Goal: Check status: Check status

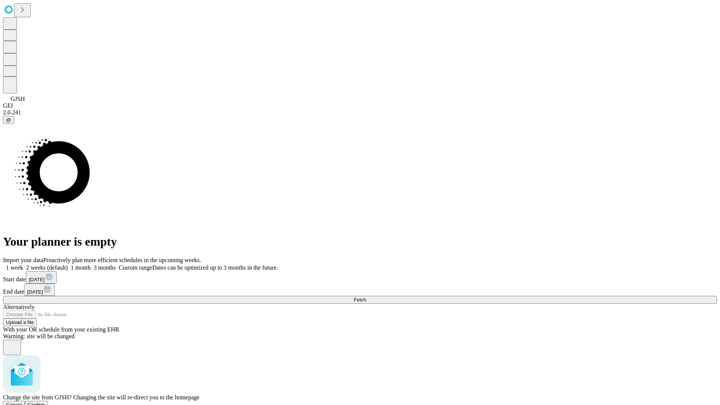
click at [45, 402] on span "Confirm" at bounding box center [37, 405] width 18 height 6
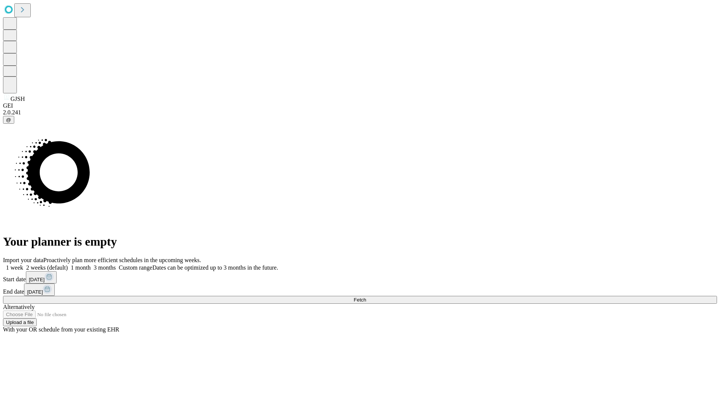
click at [23, 264] on label "1 week" at bounding box center [13, 267] width 20 height 6
click at [366, 297] on span "Fetch" at bounding box center [359, 300] width 12 height 6
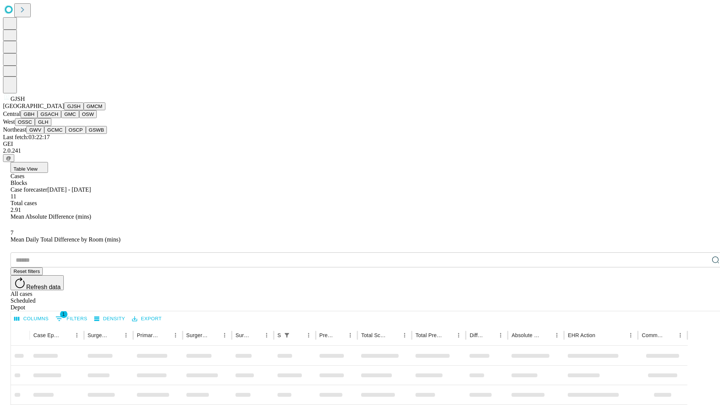
click at [84, 110] on button "GMCM" at bounding box center [95, 106] width 22 height 8
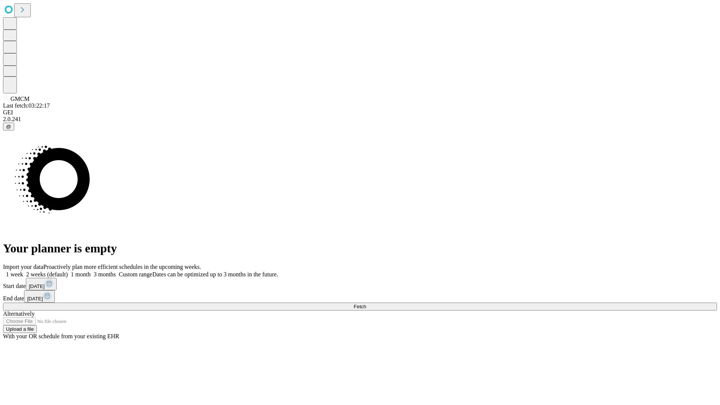
click at [23, 271] on label "1 week" at bounding box center [13, 274] width 20 height 6
click at [366, 304] on span "Fetch" at bounding box center [359, 307] width 12 height 6
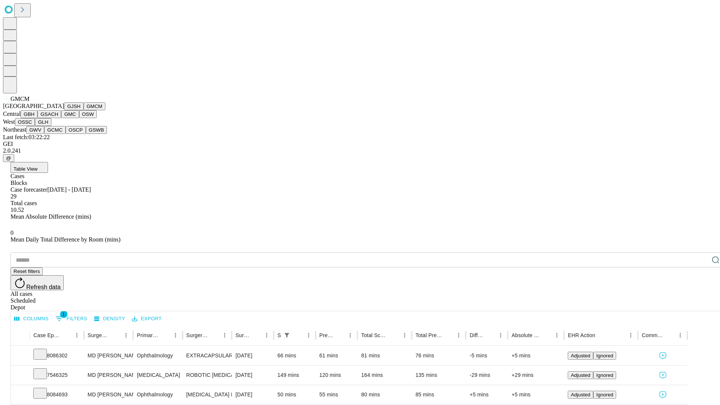
click at [37, 118] on button "GBH" at bounding box center [29, 114] width 17 height 8
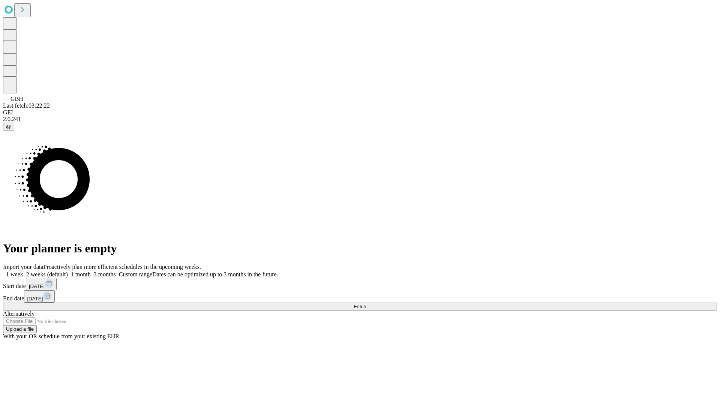
click at [23, 271] on label "1 week" at bounding box center [13, 274] width 20 height 6
click at [366, 304] on span "Fetch" at bounding box center [359, 307] width 12 height 6
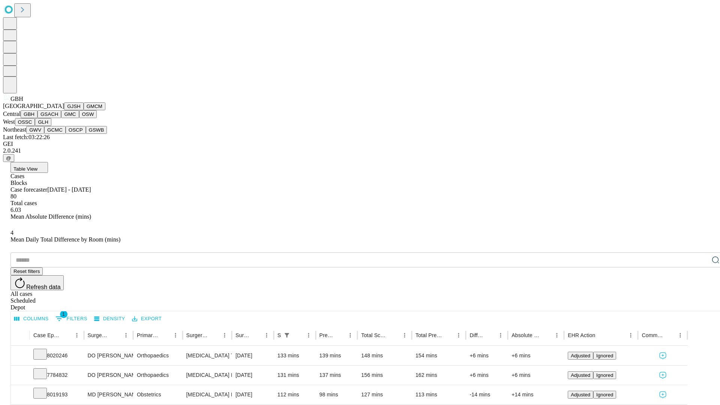
click at [58, 118] on button "GSACH" at bounding box center [49, 114] width 24 height 8
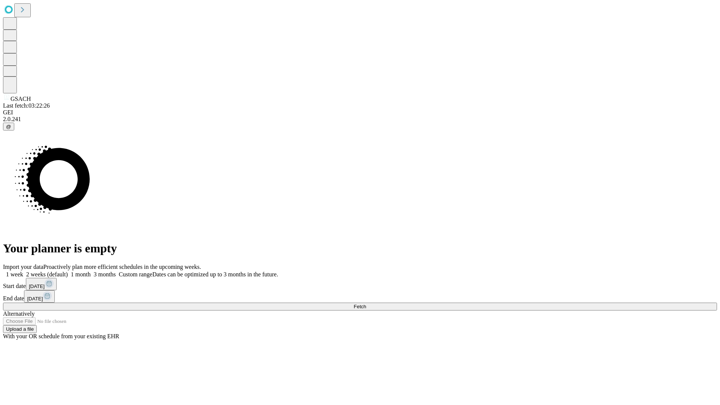
click at [23, 271] on label "1 week" at bounding box center [13, 274] width 20 height 6
click at [366, 304] on span "Fetch" at bounding box center [359, 307] width 12 height 6
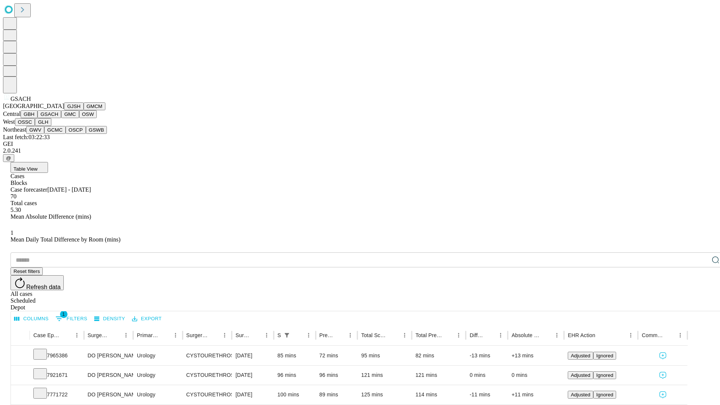
click at [61, 118] on button "GMC" at bounding box center [70, 114] width 18 height 8
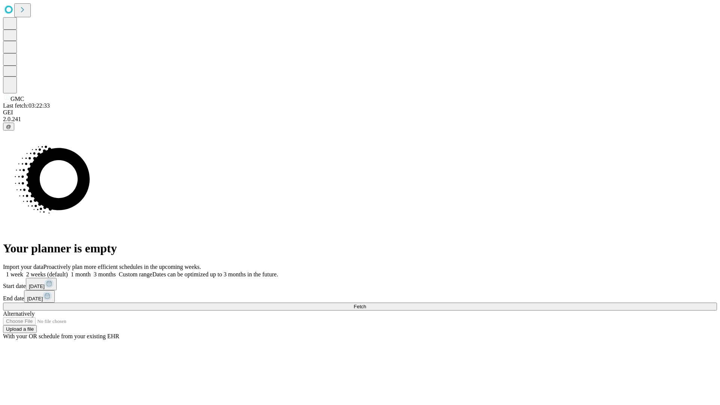
click at [366, 304] on span "Fetch" at bounding box center [359, 307] width 12 height 6
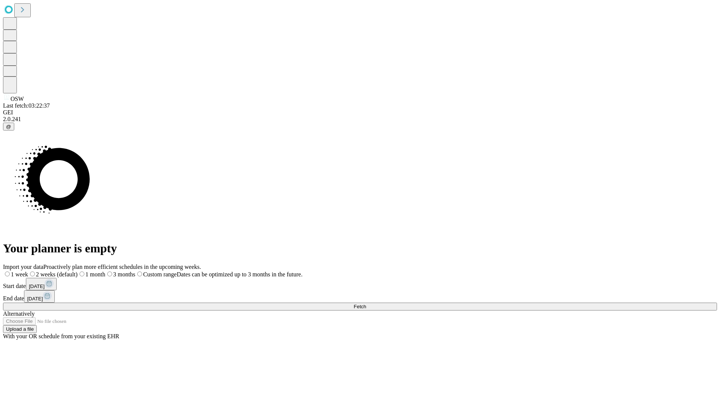
click at [366, 304] on span "Fetch" at bounding box center [359, 307] width 12 height 6
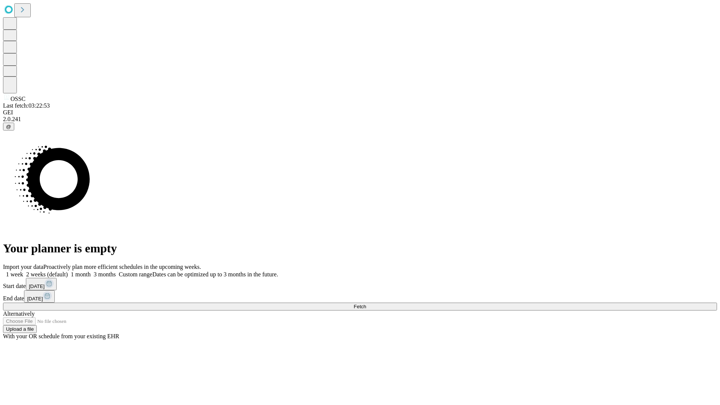
click at [23, 271] on label "1 week" at bounding box center [13, 274] width 20 height 6
click at [366, 304] on span "Fetch" at bounding box center [359, 307] width 12 height 6
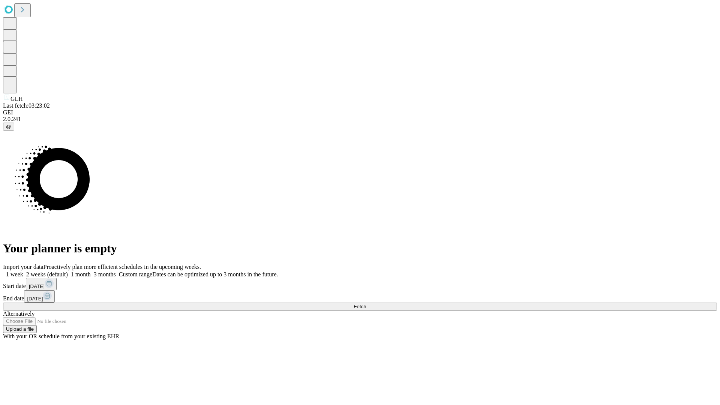
click at [23, 271] on label "1 week" at bounding box center [13, 274] width 20 height 6
click at [366, 304] on span "Fetch" at bounding box center [359, 307] width 12 height 6
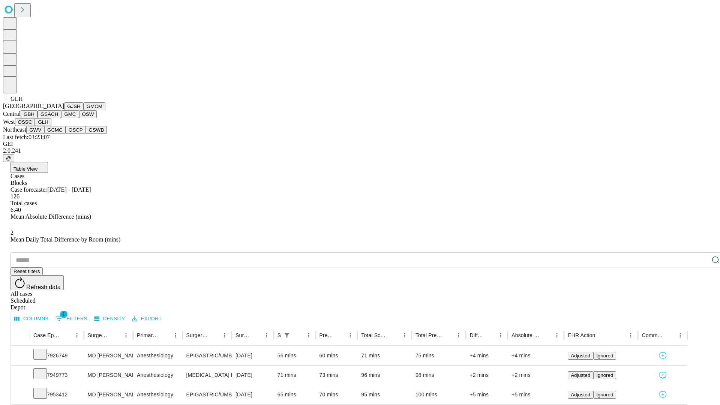
click at [44, 134] on button "GWV" at bounding box center [35, 130] width 18 height 8
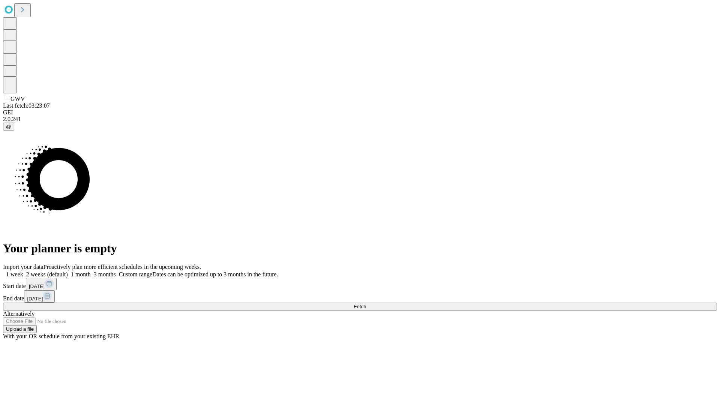
click at [23, 271] on label "1 week" at bounding box center [13, 274] width 20 height 6
click at [366, 304] on span "Fetch" at bounding box center [359, 307] width 12 height 6
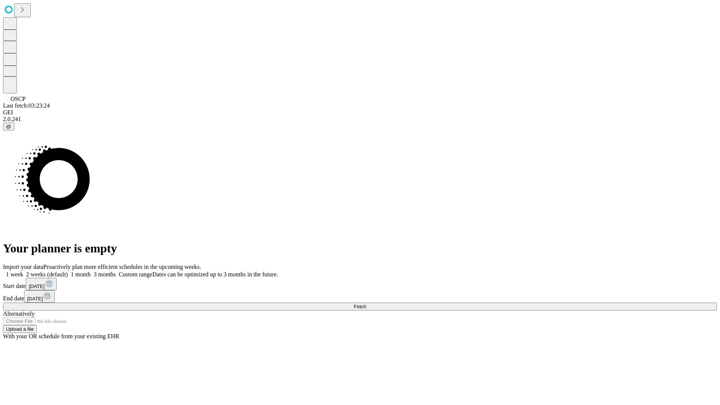
click at [23, 271] on label "1 week" at bounding box center [13, 274] width 20 height 6
click at [366, 304] on span "Fetch" at bounding box center [359, 307] width 12 height 6
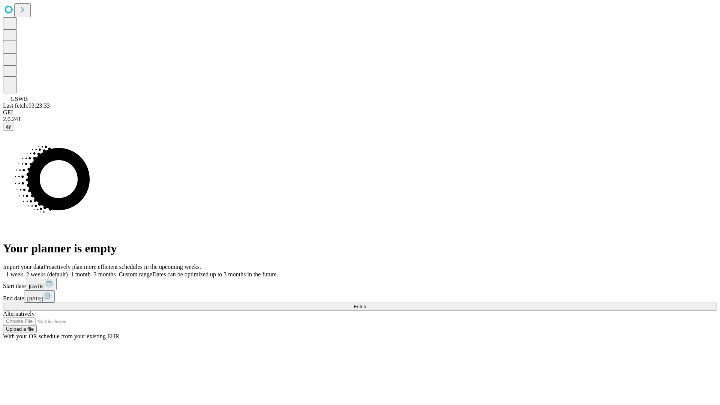
click at [23, 271] on label "1 week" at bounding box center [13, 274] width 20 height 6
click at [366, 304] on span "Fetch" at bounding box center [359, 307] width 12 height 6
